Goal: Task Accomplishment & Management: Manage account settings

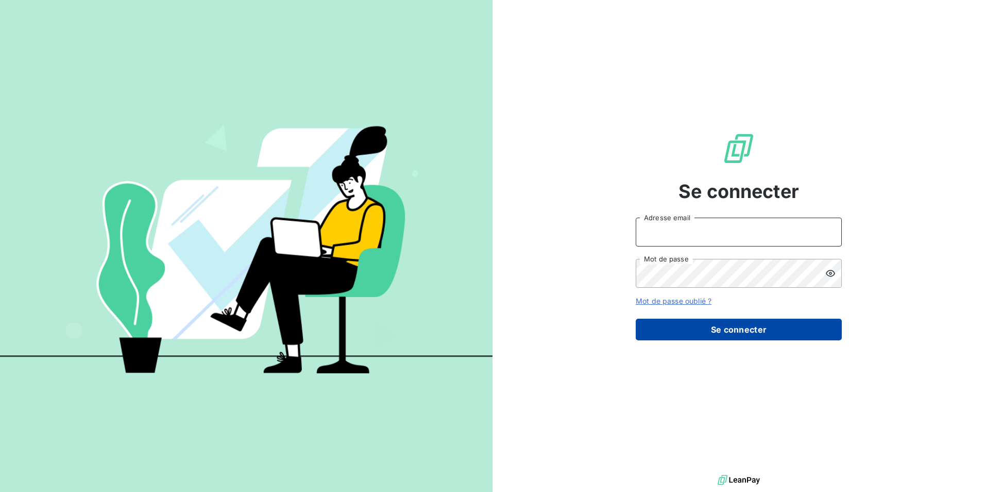
type input "[EMAIL_ADDRESS][DOMAIN_NAME]"
click at [733, 333] on button "Se connecter" at bounding box center [739, 329] width 206 height 22
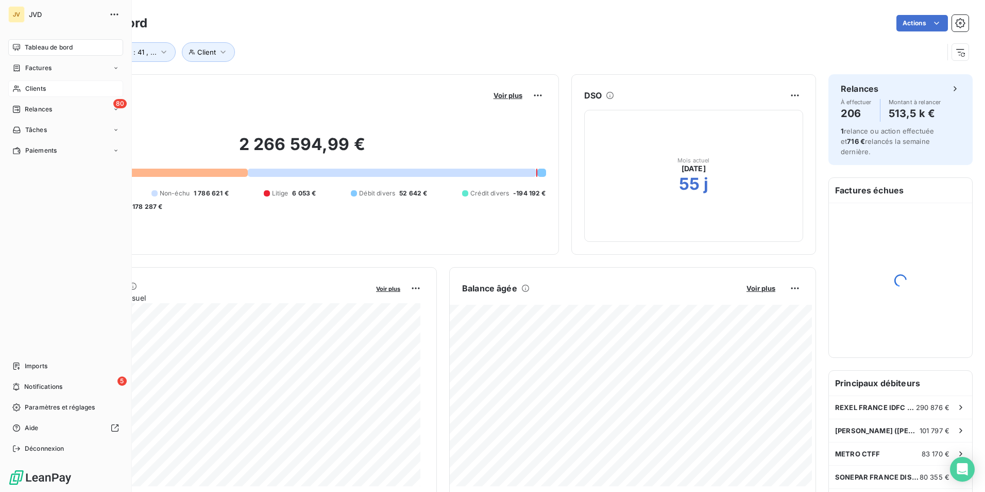
click at [24, 83] on div "Clients" at bounding box center [65, 88] width 115 height 16
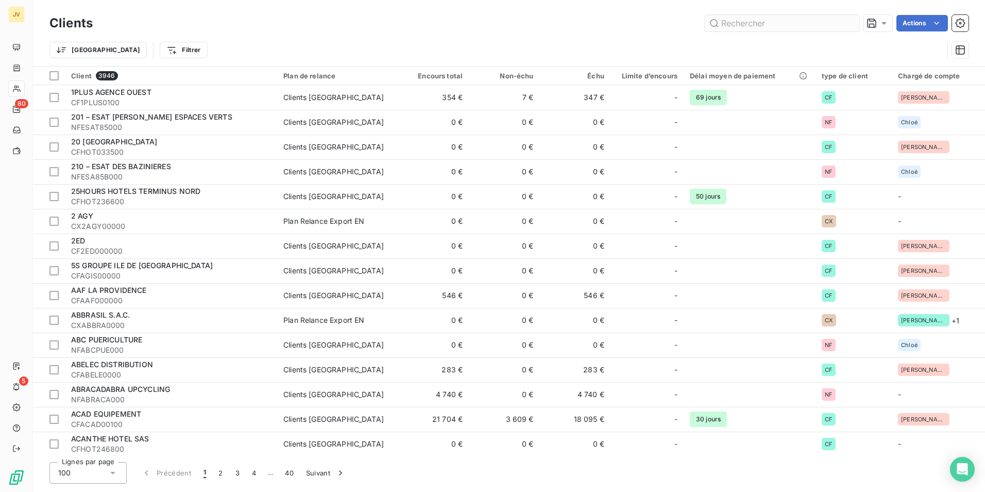
click at [747, 21] on input "text" at bounding box center [782, 23] width 155 height 16
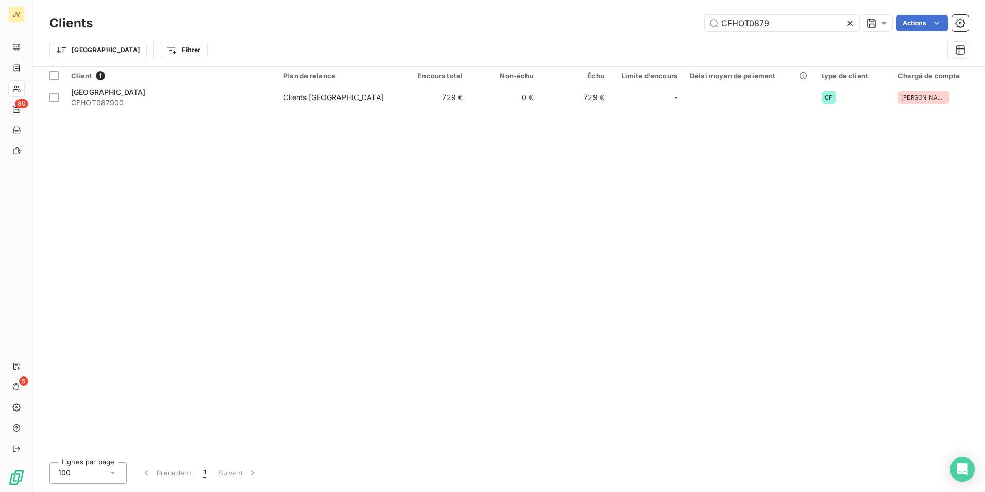
type input "CFHOT0879"
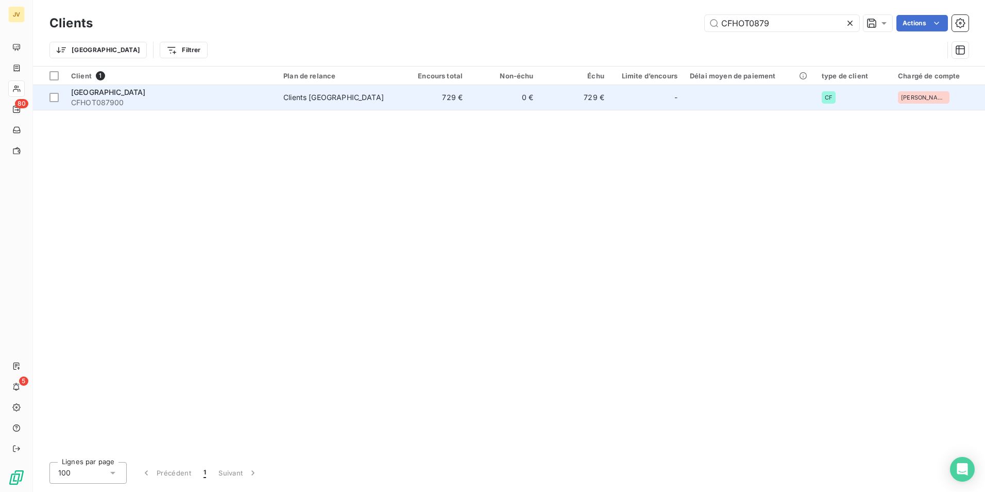
click at [131, 103] on span "CFHOT087900" at bounding box center [171, 102] width 200 height 10
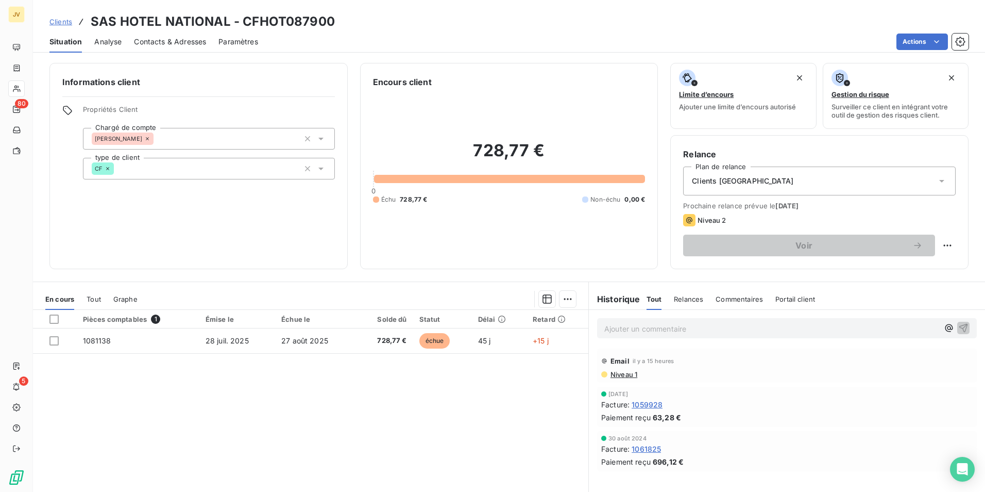
click at [182, 42] on span "Contacts & Adresses" at bounding box center [170, 42] width 72 height 10
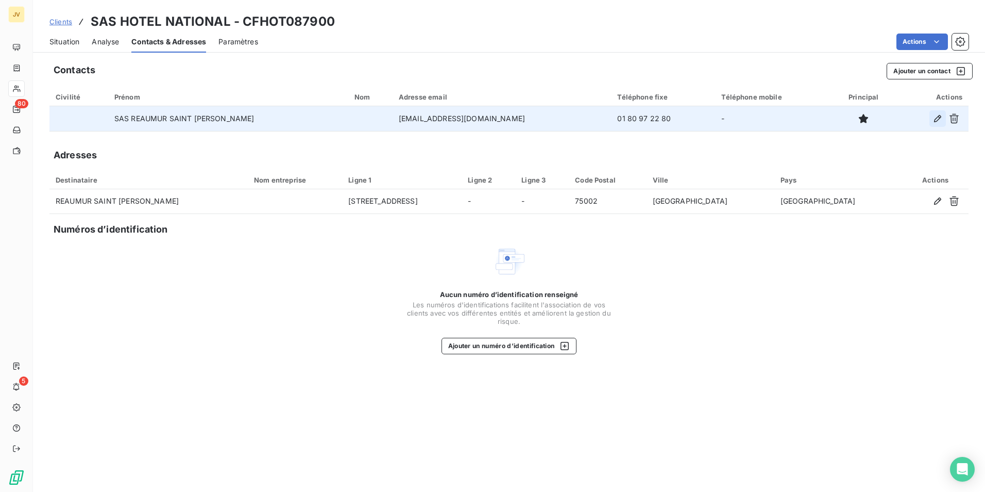
click at [938, 117] on icon "button" at bounding box center [937, 118] width 7 height 7
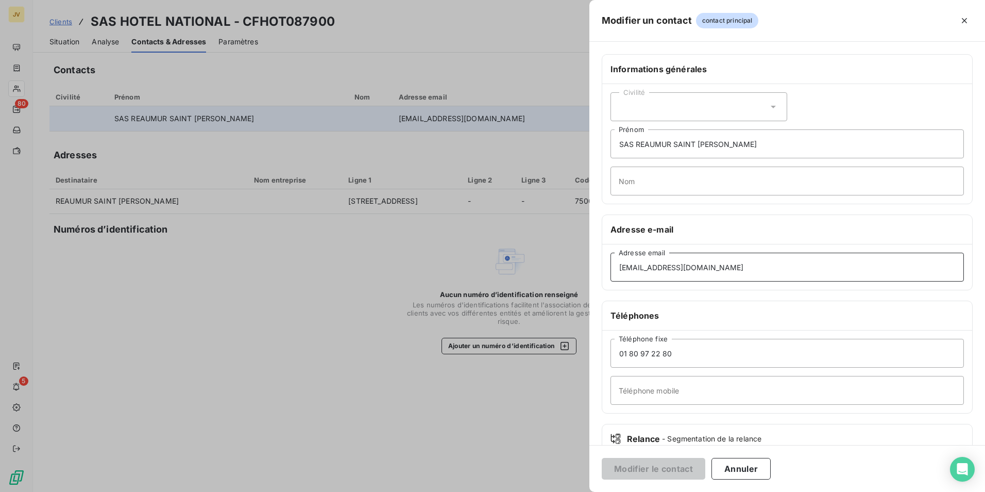
drag, startPoint x: 702, startPoint y: 270, endPoint x: 277, endPoint y: 272, distance: 425.1
click at [305, 491] on div "Modifier un contact contact principal Informations générales Civilité SAS REAUM…" at bounding box center [492, 492] width 985 height 0
paste input "[PERSON_NAME]"
type input "[PERSON_NAME][EMAIL_ADDRESS][DOMAIN_NAME]"
click at [655, 473] on button "Modifier le contact" at bounding box center [654, 469] width 104 height 22
